Goal: Information Seeking & Learning: Learn about a topic

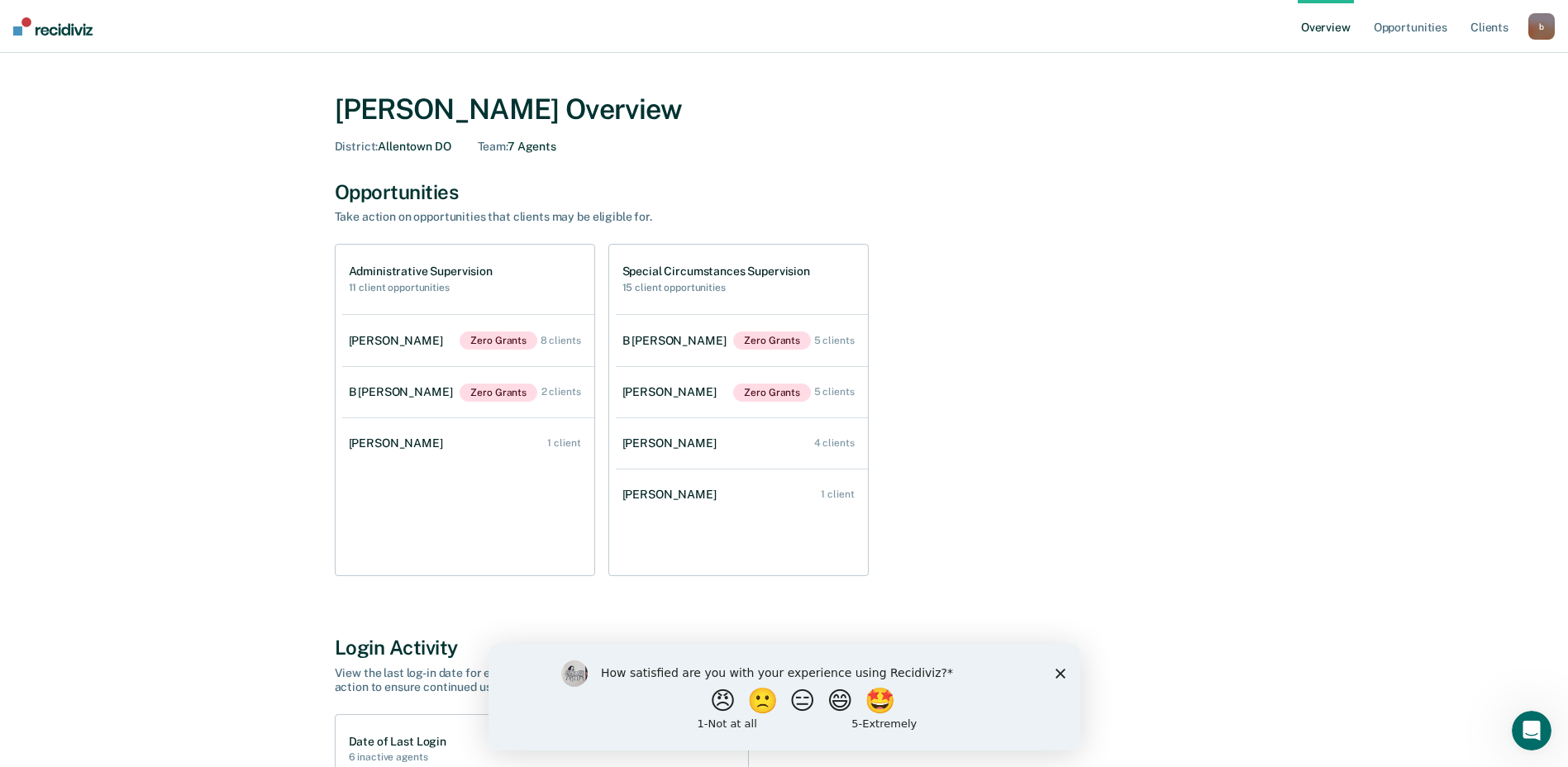
click at [1032, 352] on div "Administrative Supervision 11 client opportunities [PERSON_NAME] Zero Grants 8 …" at bounding box center [784, 410] width 899 height 332
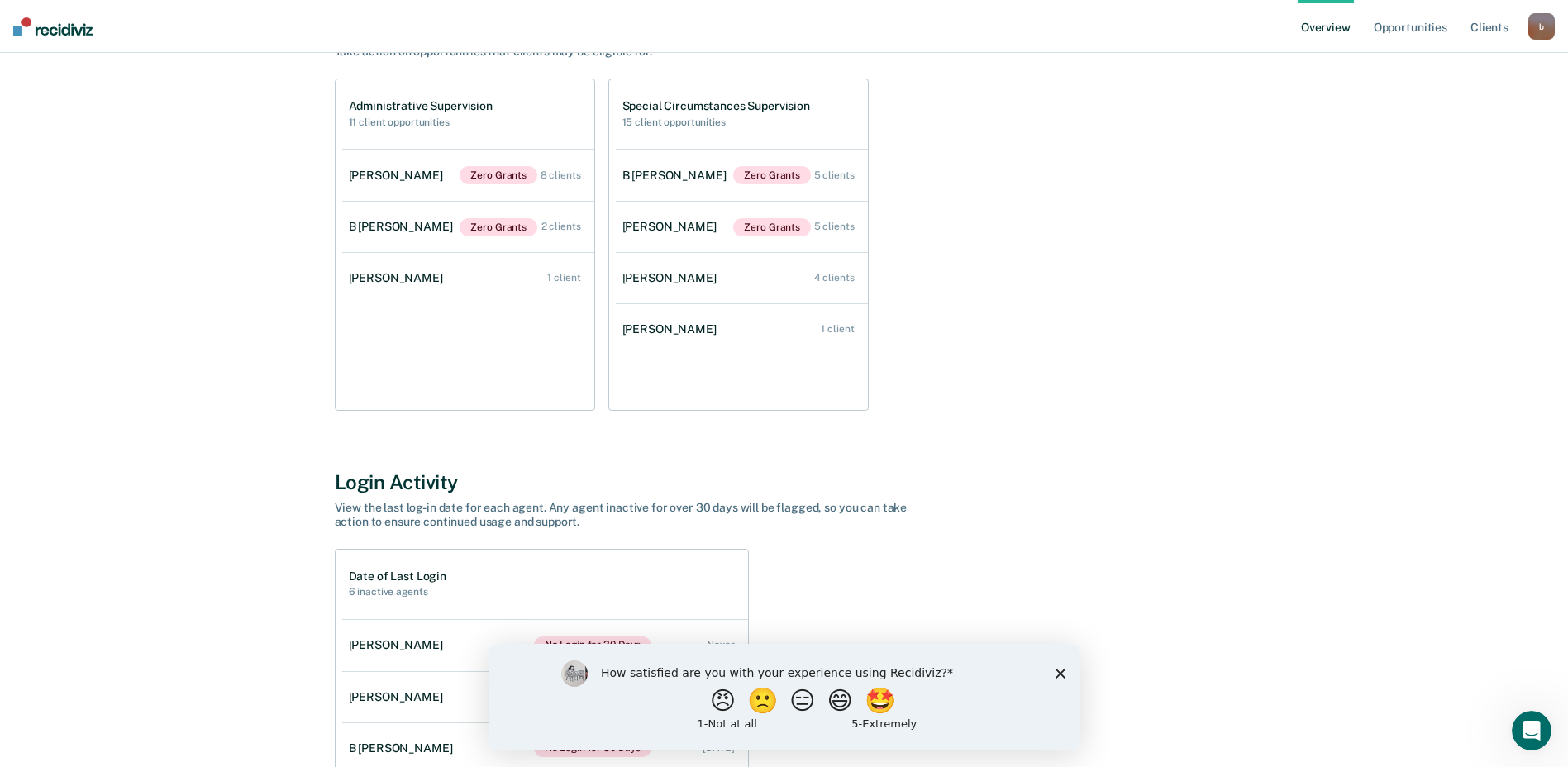
scroll to position [82, 0]
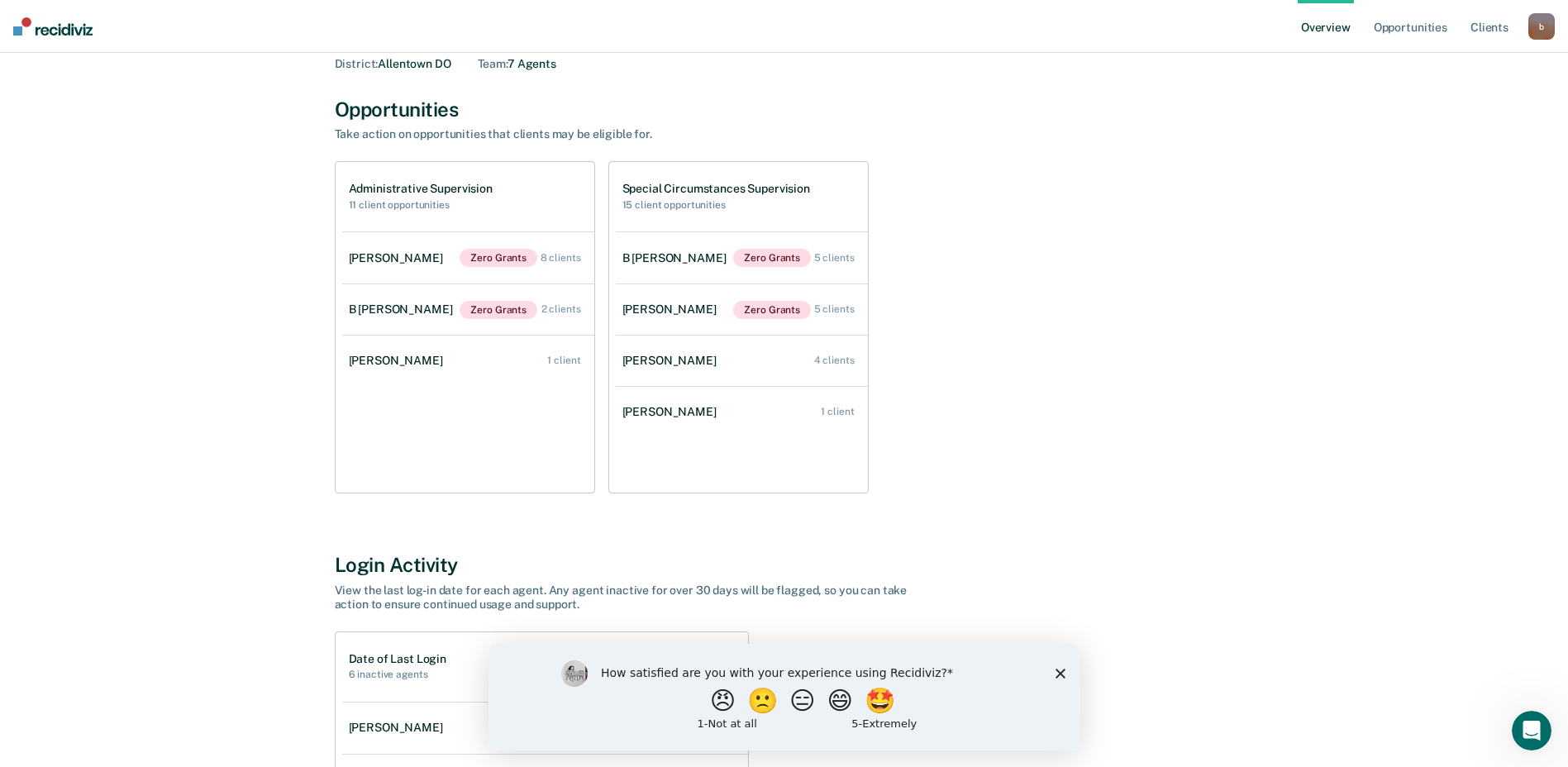
click at [1063, 671] on icon "Close survey" at bounding box center [1059, 673] width 10 height 10
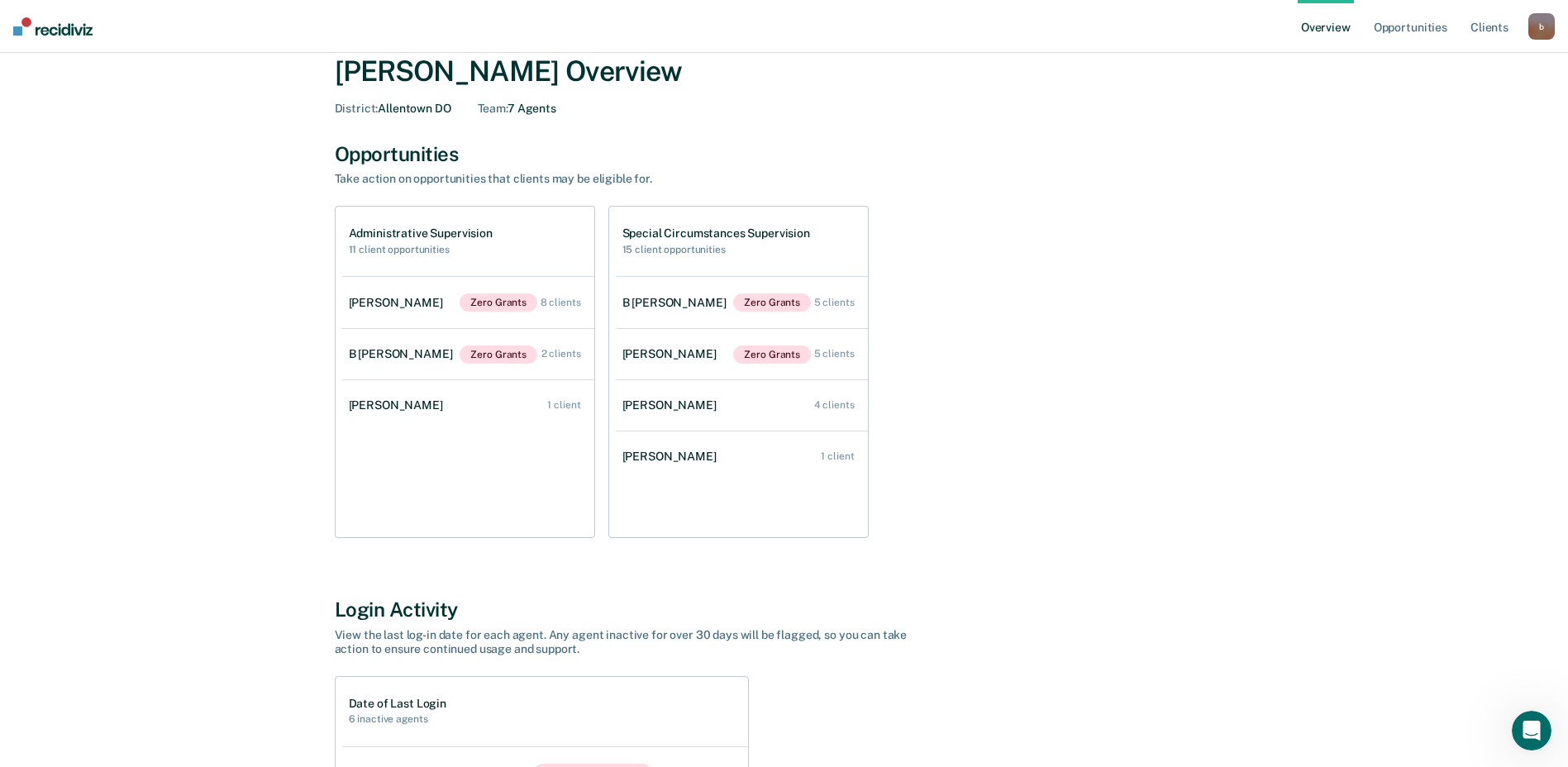
scroll to position [0, 0]
